Goal: Task Accomplishment & Management: Use online tool/utility

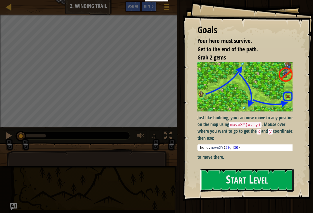
click at [253, 169] on button "Start Level" at bounding box center [246, 180] width 93 height 23
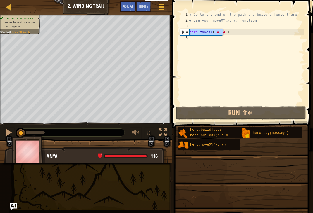
drag, startPoint x: 222, startPoint y: 34, endPoint x: 187, endPoint y: 36, distance: 35.1
click at [188, 33] on div "1 2 3 4 5 # Go to the end of the path and build a fence there. # Use your moveX…" at bounding box center [241, 58] width 125 height 93
paste textarea "buildXY("fence", 71, 24"
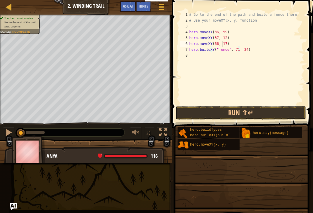
click at [229, 46] on div "# Go to the end of the path and build a fence there. # Use your moveXY(x, y) fu…" at bounding box center [246, 64] width 116 height 105
type textarea "hero.moveXY(66, 17)"
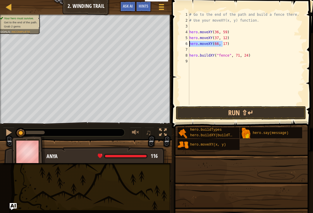
drag, startPoint x: 225, startPoint y: 42, endPoint x: 187, endPoint y: 44, distance: 37.5
click at [187, 44] on div "1 2 3 4 5 6 7 8 9 # Go to the end of the path and build a fence there. # Use yo…" at bounding box center [241, 58] width 125 height 93
type textarea "hero.moveXY(66, 17)"
click at [194, 49] on div "# Go to the end of the path and build a fence there. # Use your moveXY(x, y) fu…" at bounding box center [246, 64] width 116 height 105
paste textarea "hero.moveXY(66, 17)"
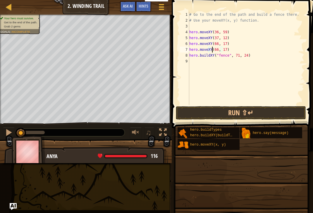
click at [212, 47] on div "# Go to the end of the path and build a fence there. # Use your moveXY(x, y) fu…" at bounding box center [246, 64] width 116 height 105
click at [219, 51] on div "# Go to the end of the path and build a fence there. # Use your moveXY(x, y) fu…" at bounding box center [246, 64] width 116 height 105
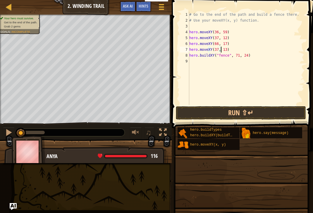
scroll to position [3, 3]
type textarea "hero.moveXY(37, 13)"
drag, startPoint x: 233, startPoint y: 114, endPoint x: 236, endPoint y: 112, distance: 3.3
click at [233, 114] on button "Run ⇧↵" at bounding box center [241, 112] width 130 height 13
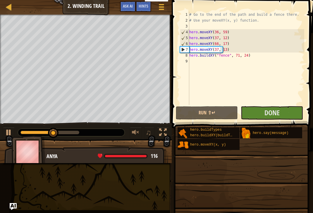
click at [194, 85] on div "# Go to the end of the path and build a fence there. # Use your moveXY(x, y) fu…" at bounding box center [246, 64] width 116 height 105
